Goal: Transaction & Acquisition: Purchase product/service

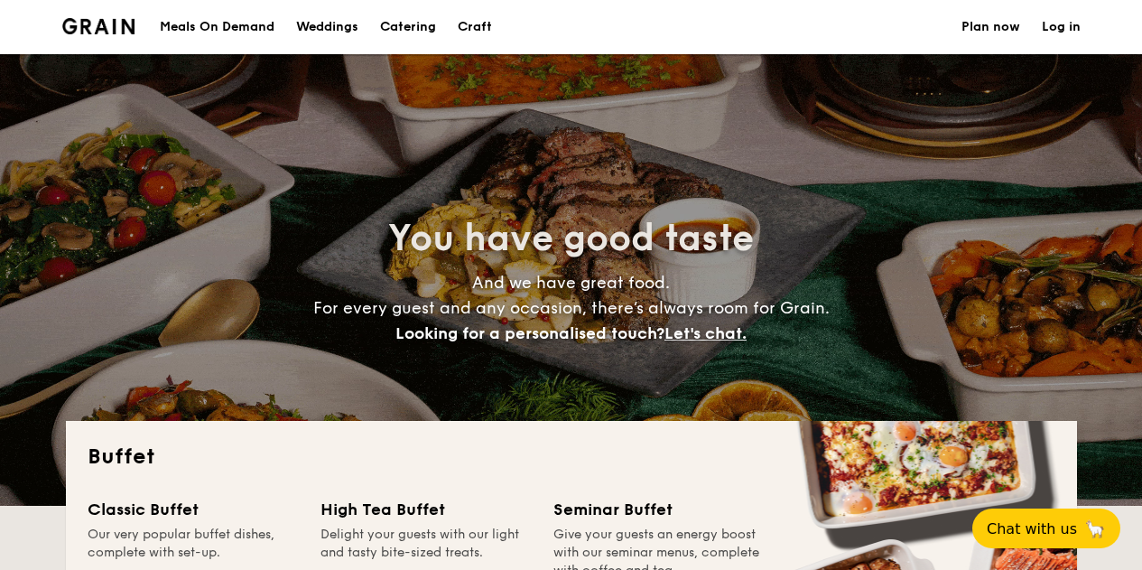
select select
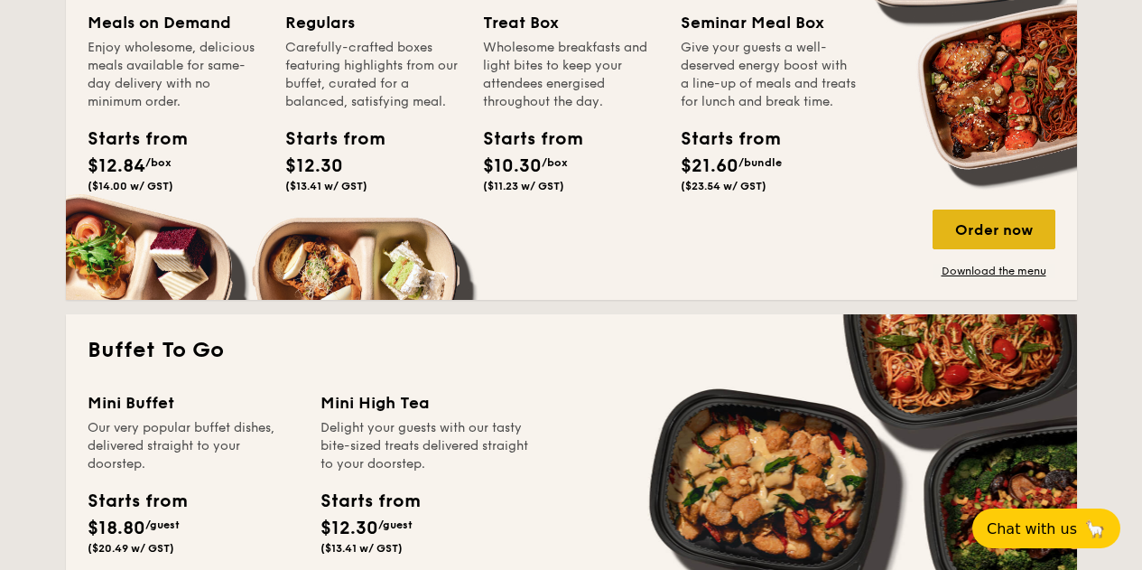
click at [1020, 234] on div "Order now" at bounding box center [994, 230] width 123 height 40
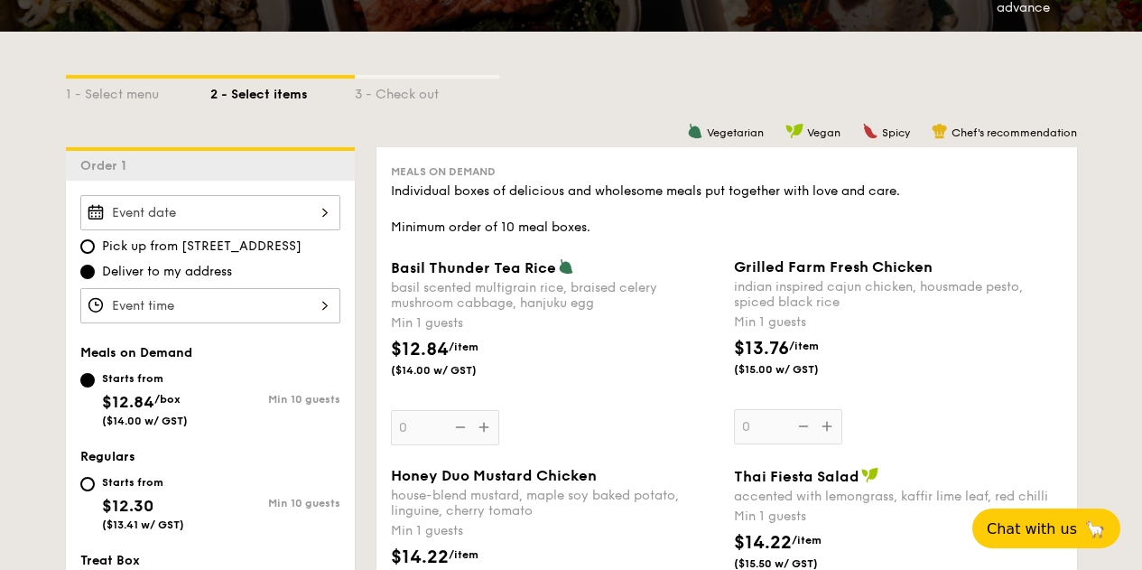
scroll to position [634, 0]
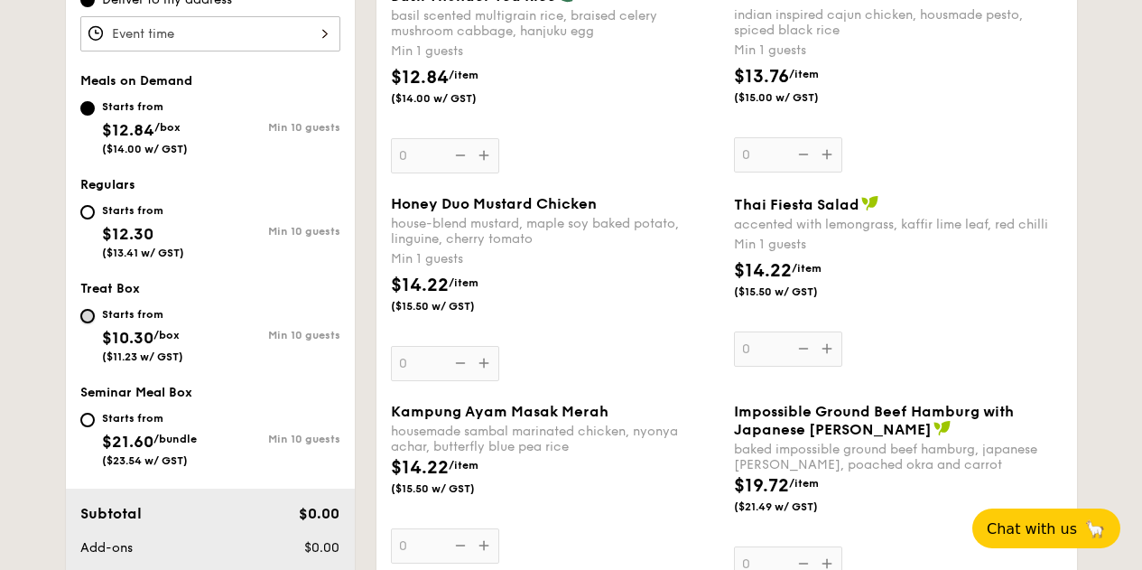
click at [89, 315] on input "Starts from $10.30 /box ($11.23 w/ GST) Min 10 guests" at bounding box center [87, 316] width 14 height 14
radio input "true"
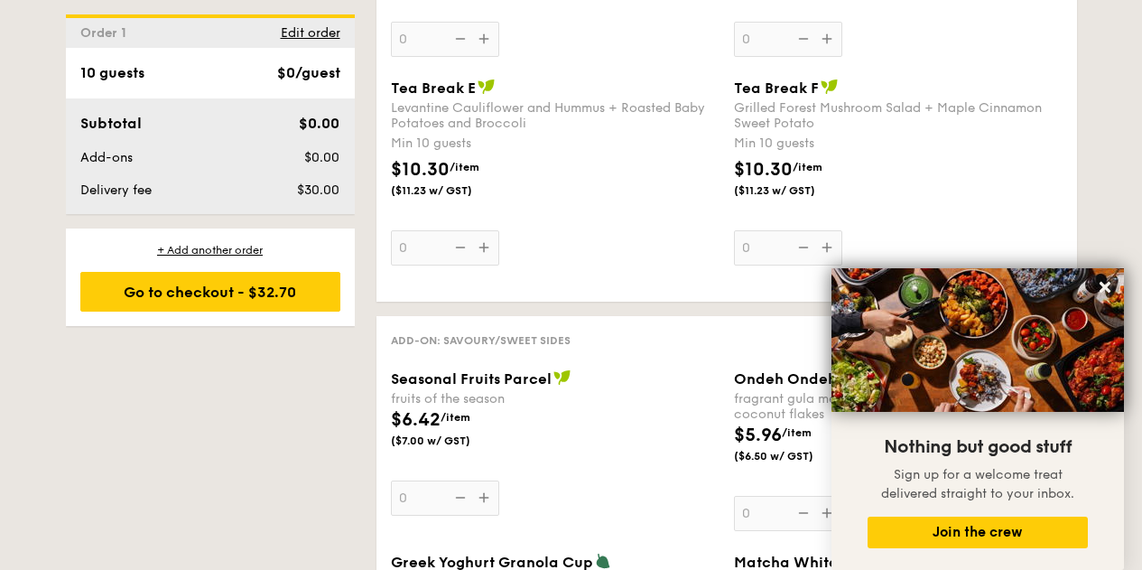
scroll to position [2084, 0]
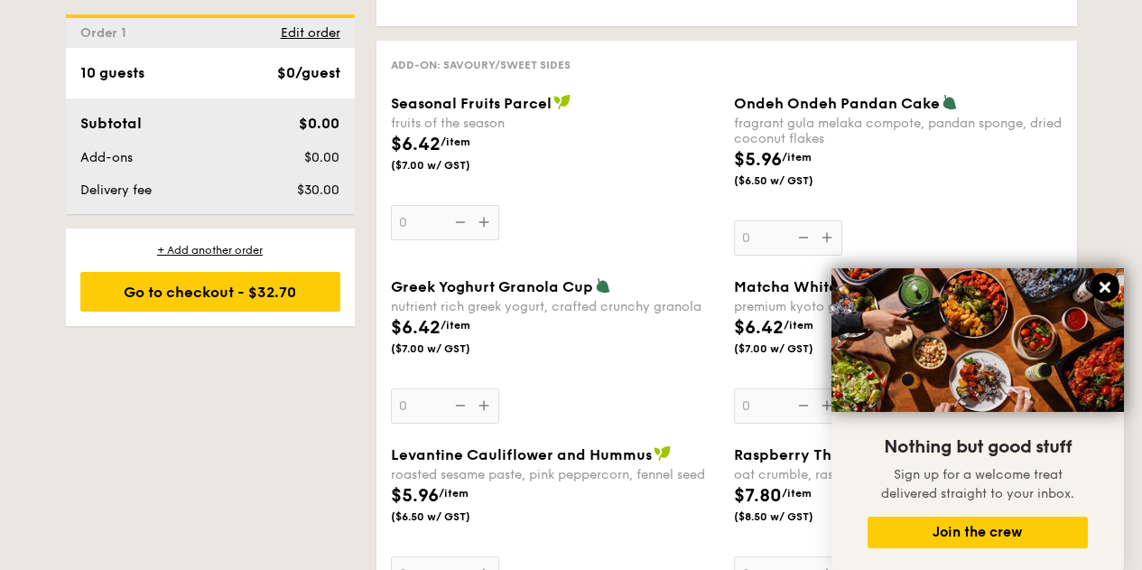
click at [1099, 284] on icon at bounding box center [1105, 287] width 16 height 16
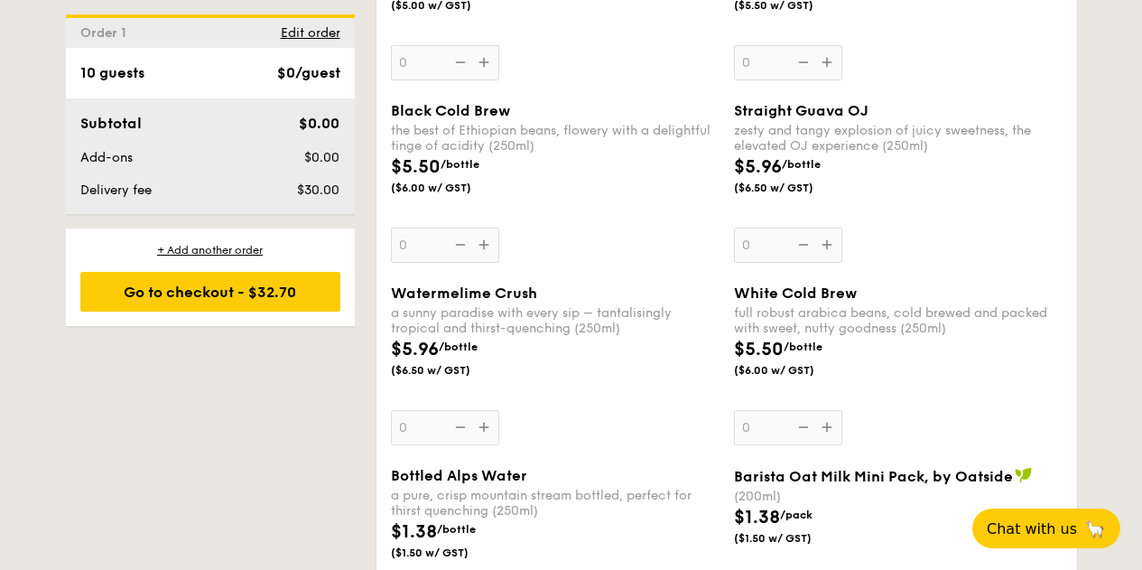
scroll to position [3264, 0]
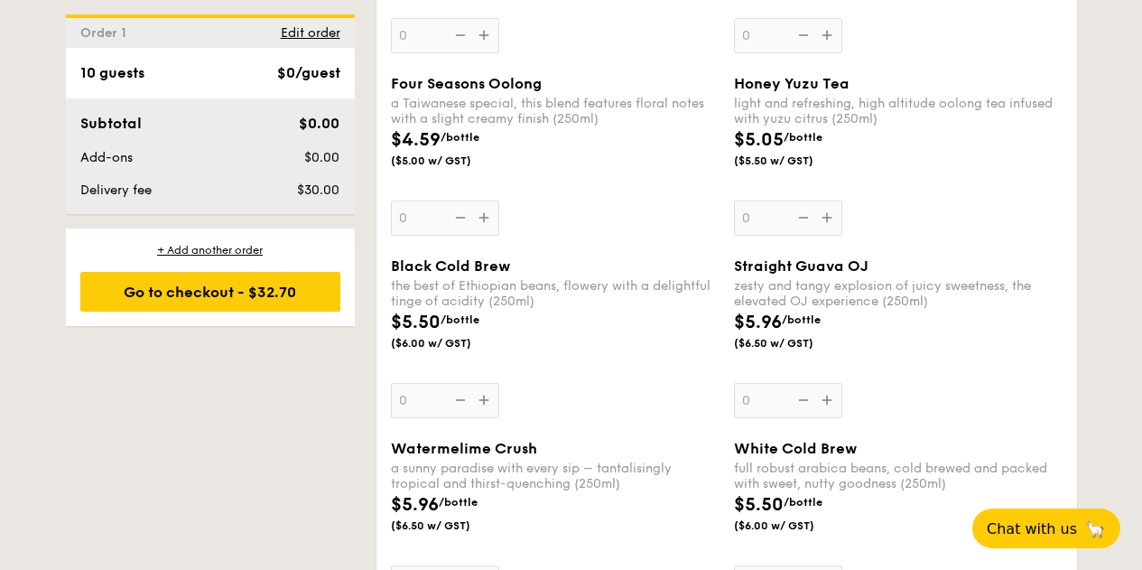
click at [576, 358] on div "$5.50 /bottle ($6.00 w/ GST)" at bounding box center [555, 340] width 343 height 63
click at [499, 383] on input "0" at bounding box center [445, 400] width 108 height 35
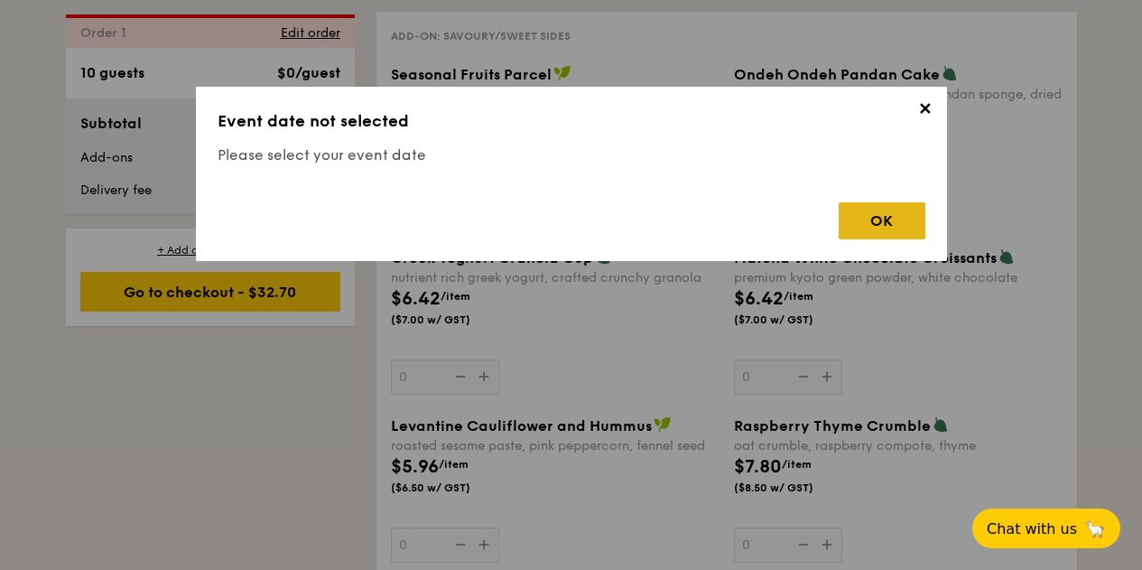
scroll to position [2129, 0]
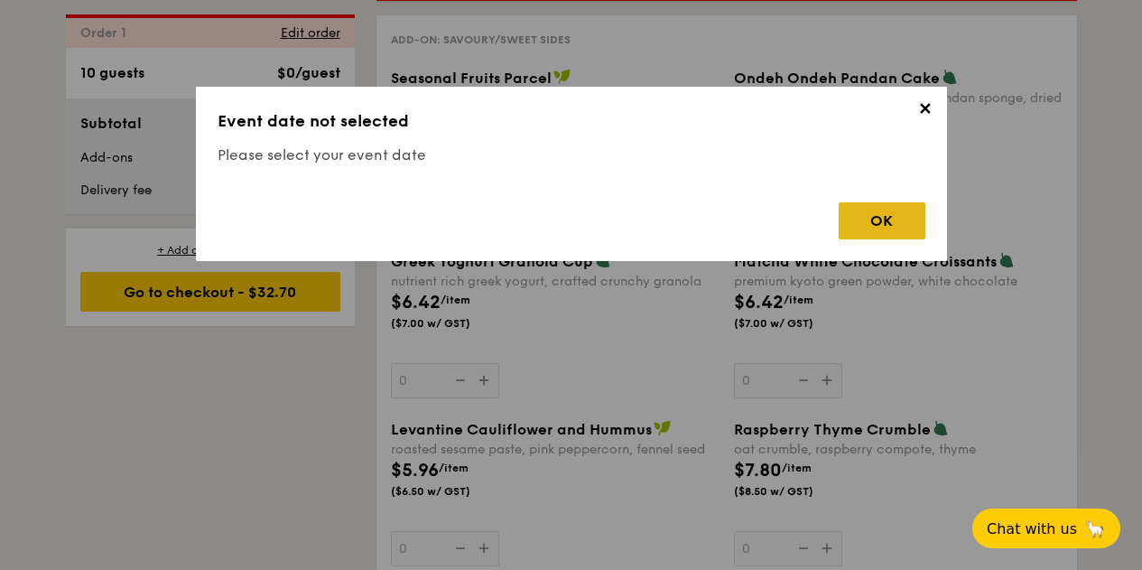
click at [902, 226] on div "OK" at bounding box center [882, 220] width 87 height 37
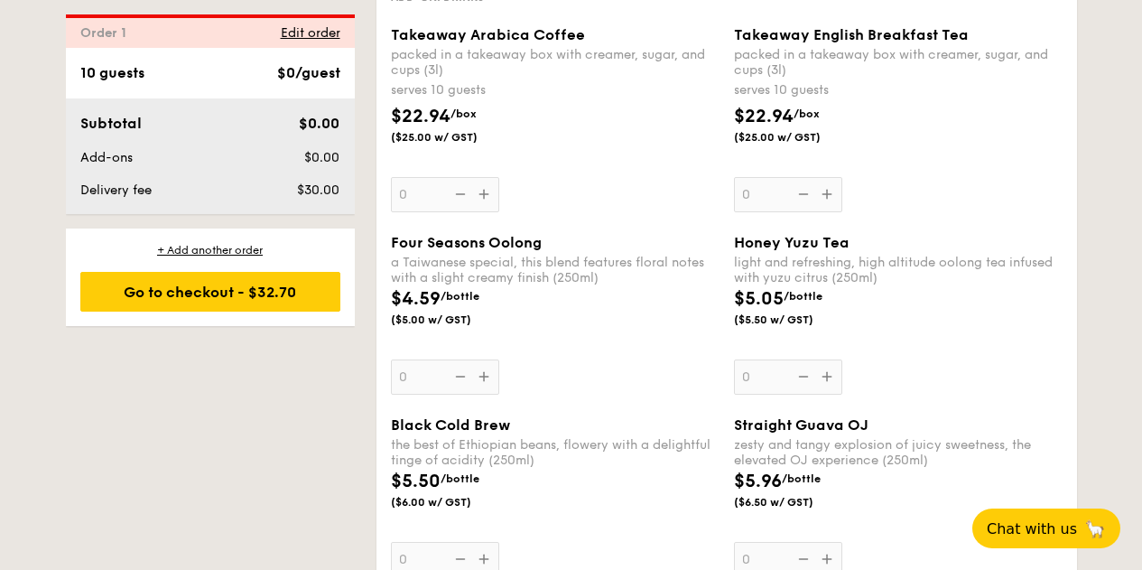
scroll to position [3127, 0]
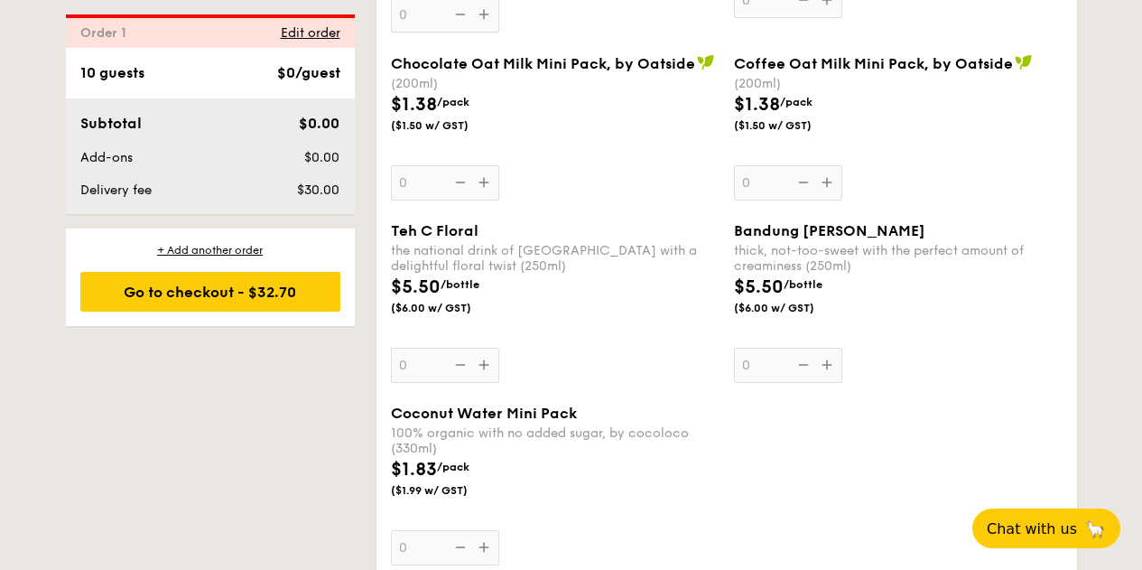
scroll to position [4124, 0]
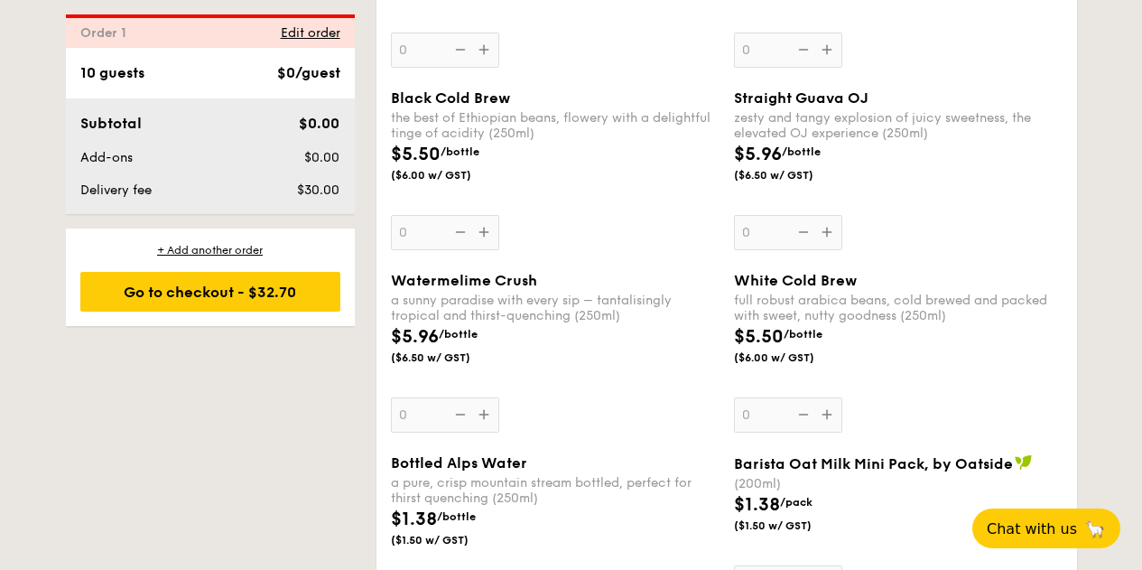
scroll to position [2946, 0]
